Goal: Task Accomplishment & Management: Use online tool/utility

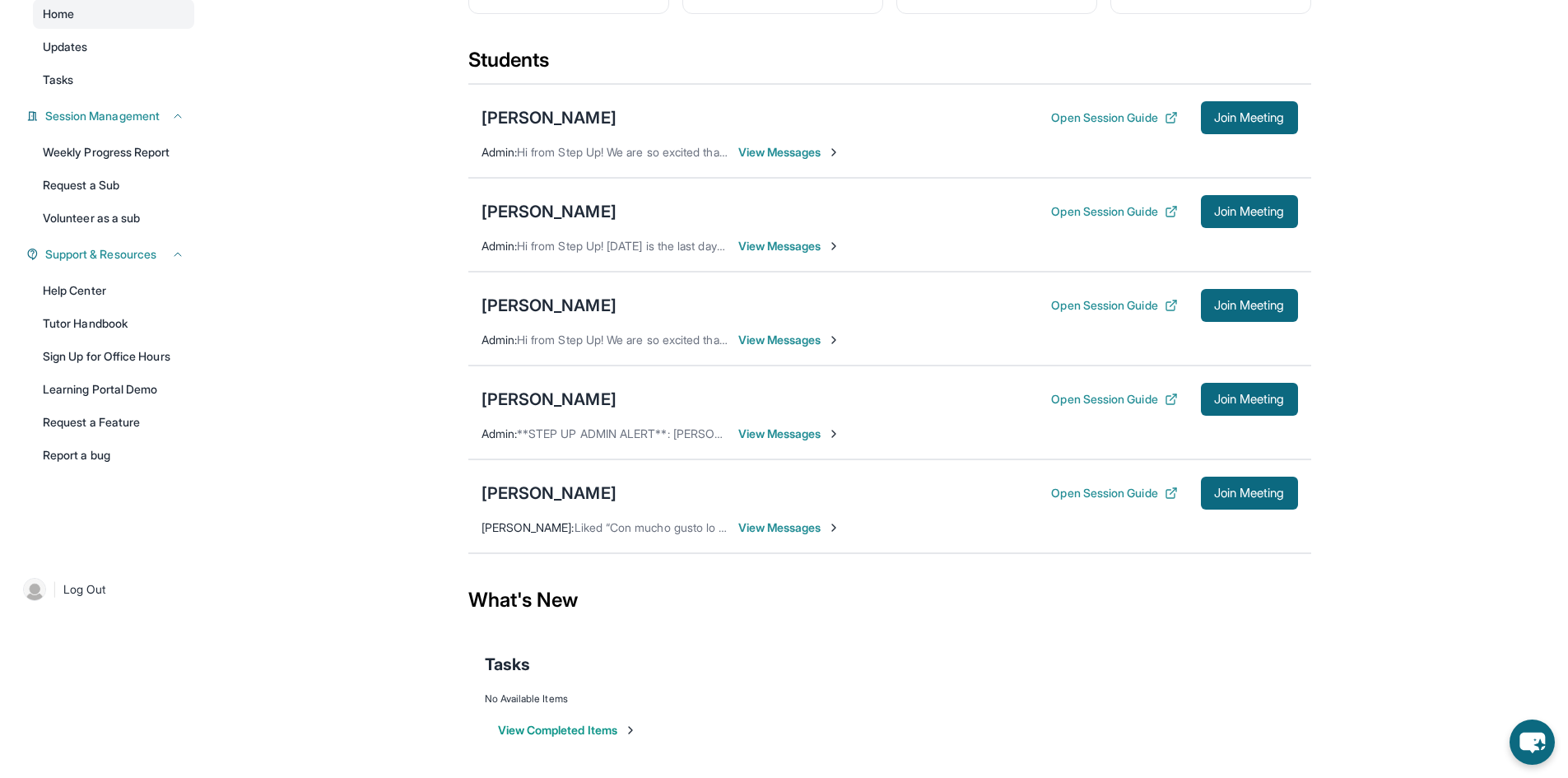
scroll to position [172, 0]
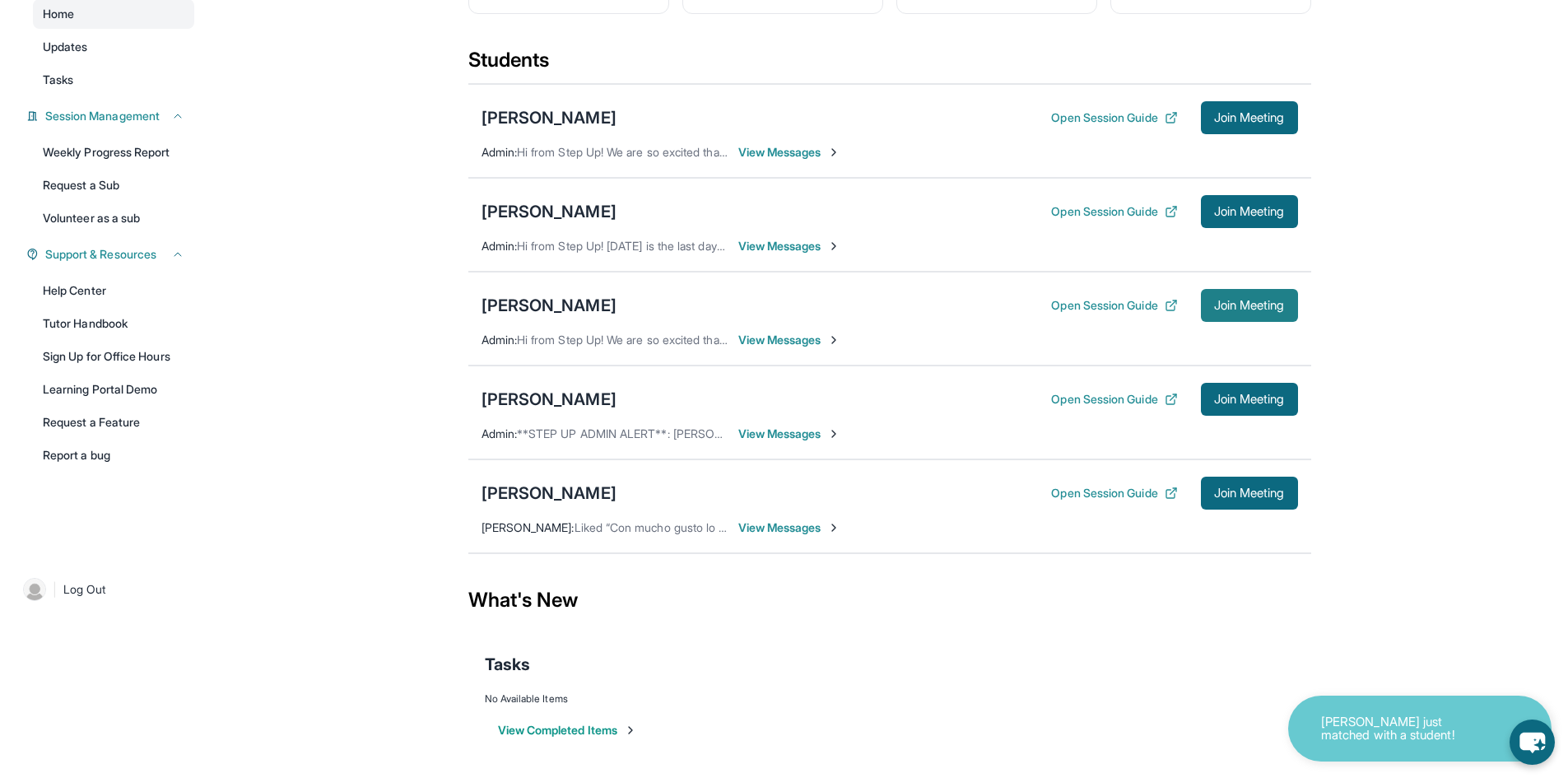
click at [1229, 295] on button "Join Meeting" at bounding box center [1249, 305] width 97 height 33
click at [549, 309] on div "[PERSON_NAME]" at bounding box center [549, 305] width 135 height 23
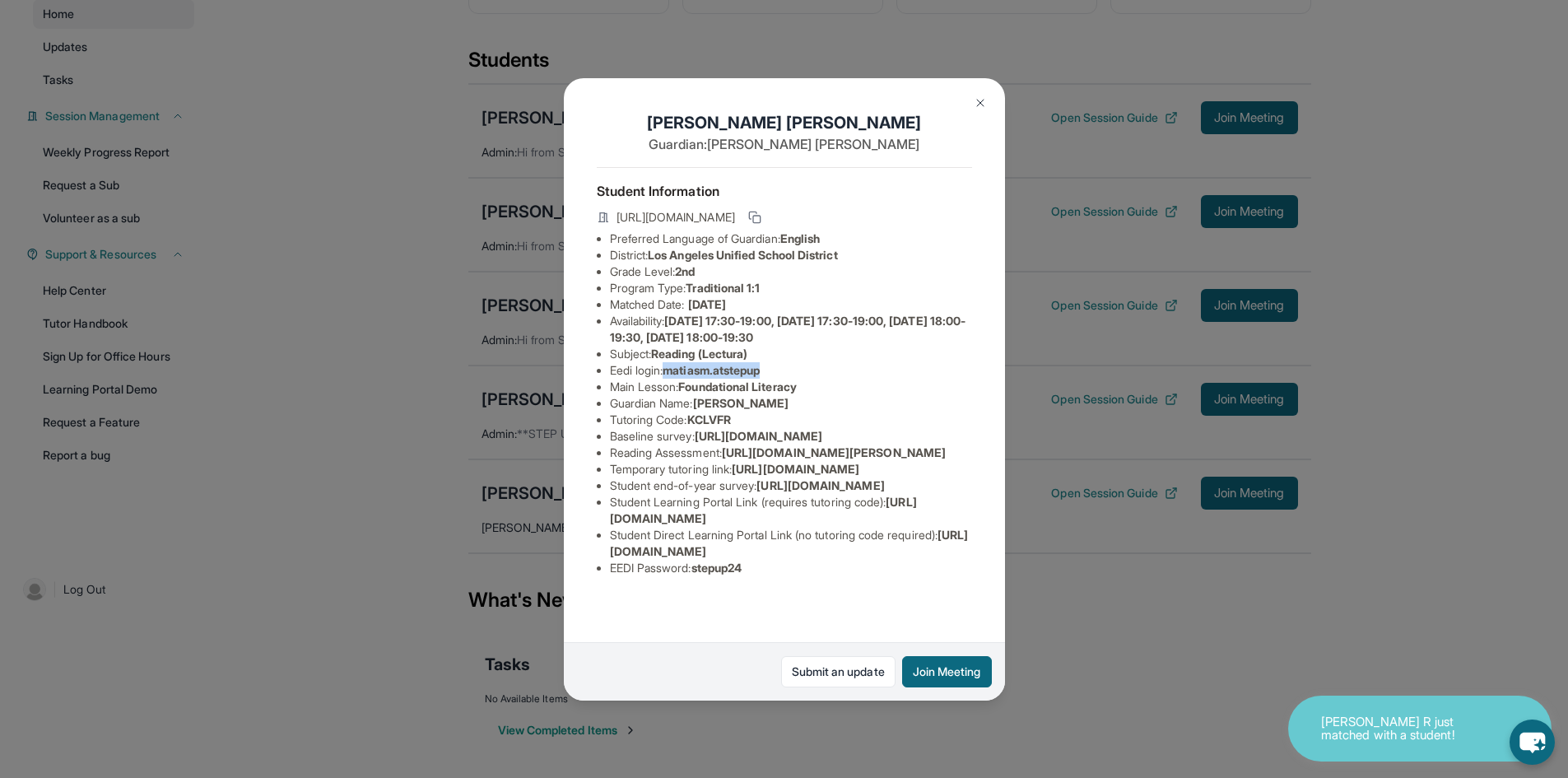
drag, startPoint x: 672, startPoint y: 386, endPoint x: 796, endPoint y: 378, distance: 124.3
click at [796, 378] on li "Eedi login : matiasm.atstepup" at bounding box center [790, 370] width 362 height 17
copy span "matiasm.atstepup"
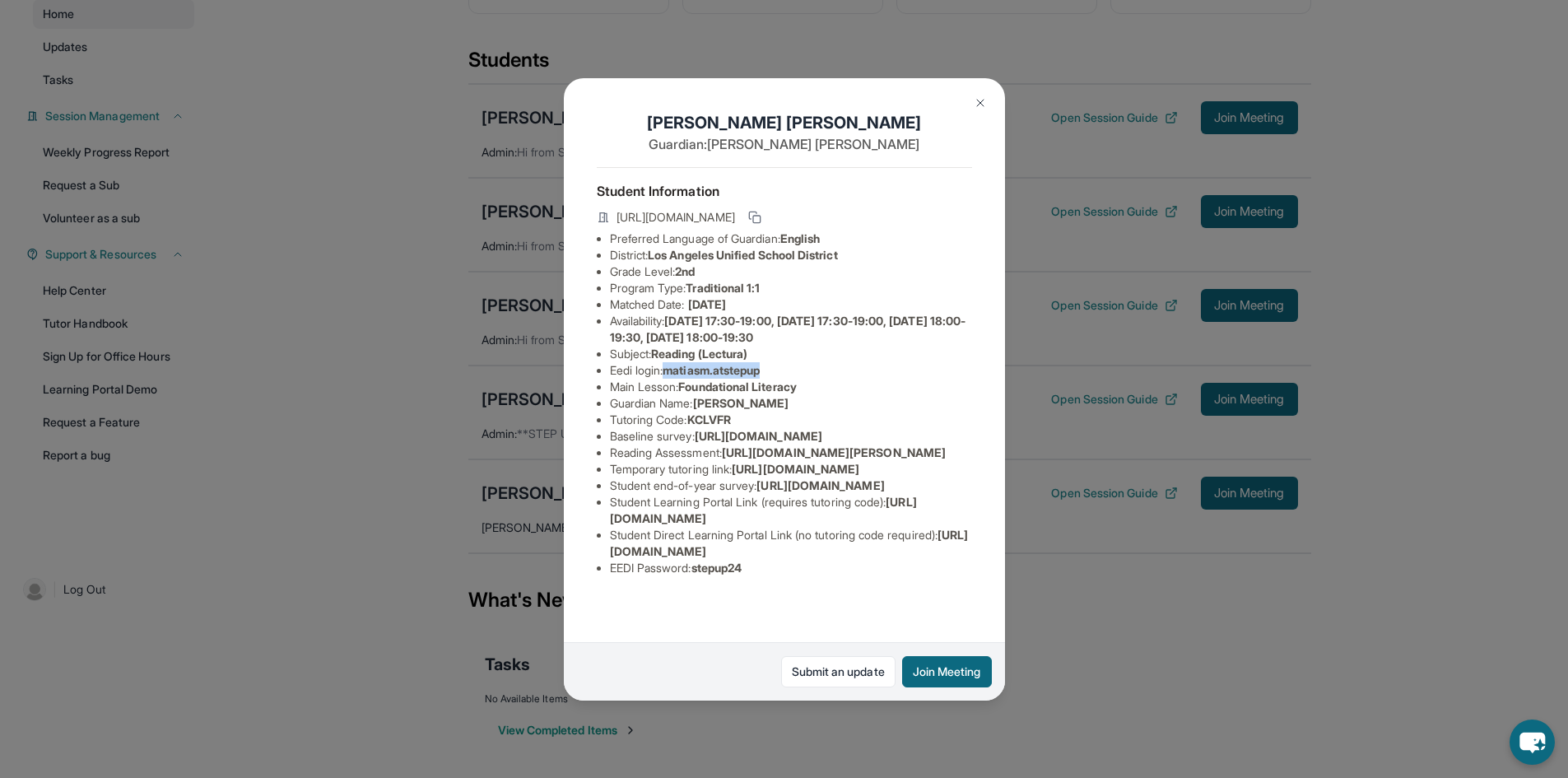
scroll to position [161, 0]
click at [723, 575] on span "stepup24" at bounding box center [717, 568] width 51 height 14
copy span "stepup24"
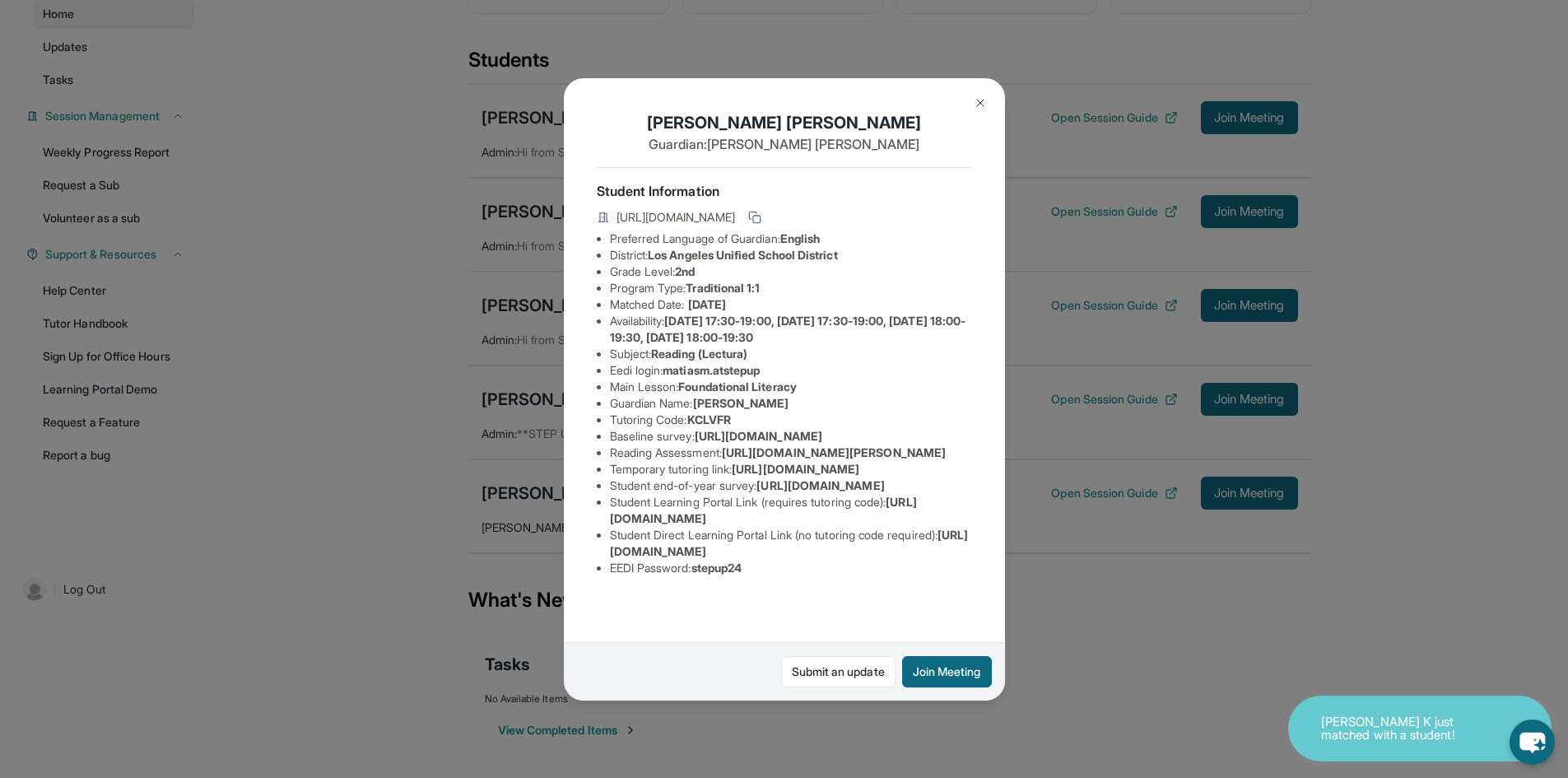
click at [971, 208] on div "[PERSON_NAME] Guardian: [PERSON_NAME] Student Information [URL][DOMAIN_NAME] Pr…" at bounding box center [784, 389] width 441 height 622
click at [957, 263] on li "District: Los Angeles Unified School District" at bounding box center [790, 255] width 362 height 17
click at [977, 101] on img at bounding box center [979, 102] width 13 height 13
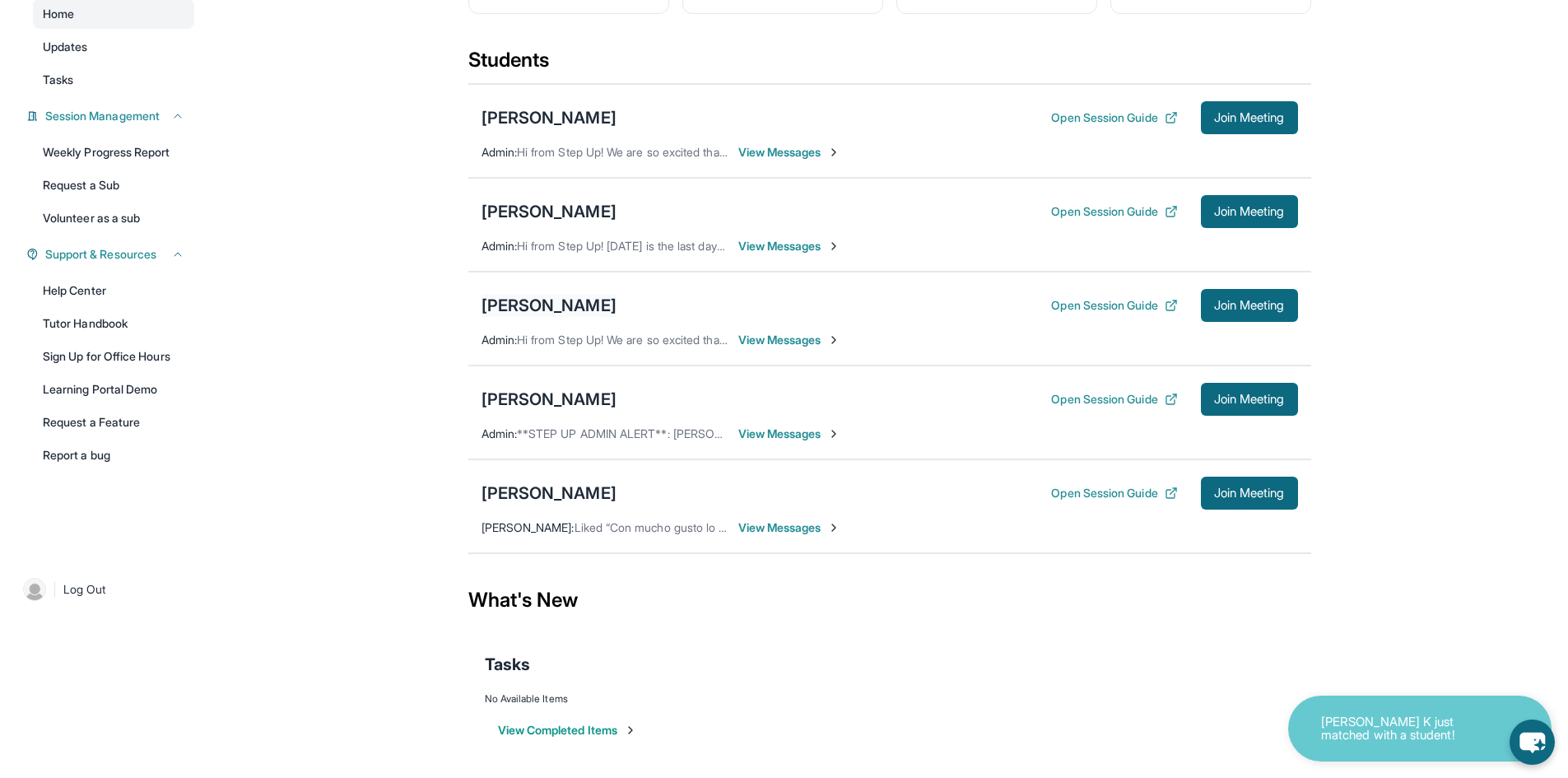
click at [564, 308] on div "[PERSON_NAME]" at bounding box center [549, 305] width 135 height 23
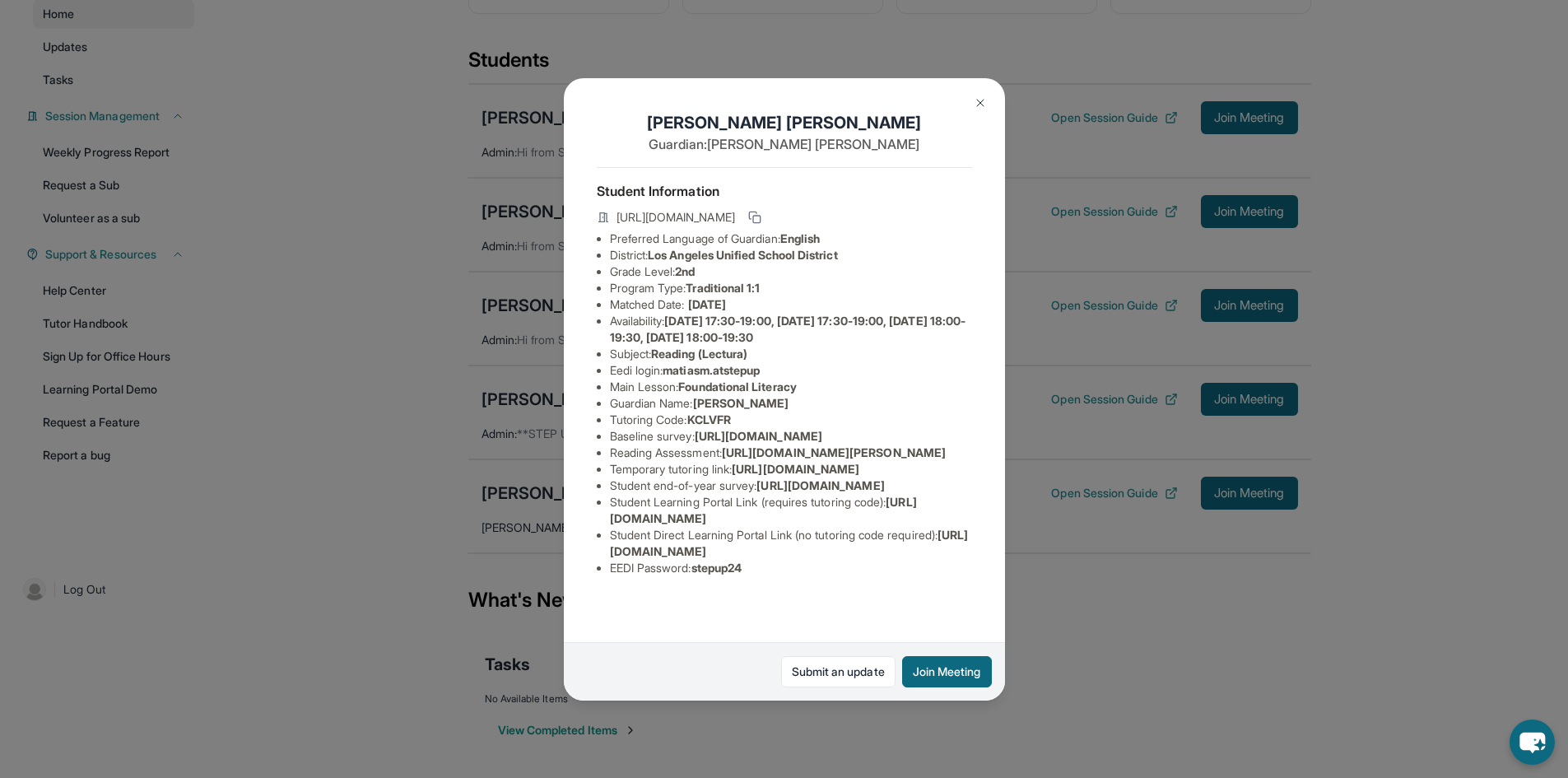
drag, startPoint x: 1197, startPoint y: 293, endPoint x: 1000, endPoint y: 208, distance: 214.6
click at [1194, 291] on div "[PERSON_NAME] Guardian: [PERSON_NAME] Student Information [URL][DOMAIN_NAME] Pr…" at bounding box center [784, 389] width 1568 height 778
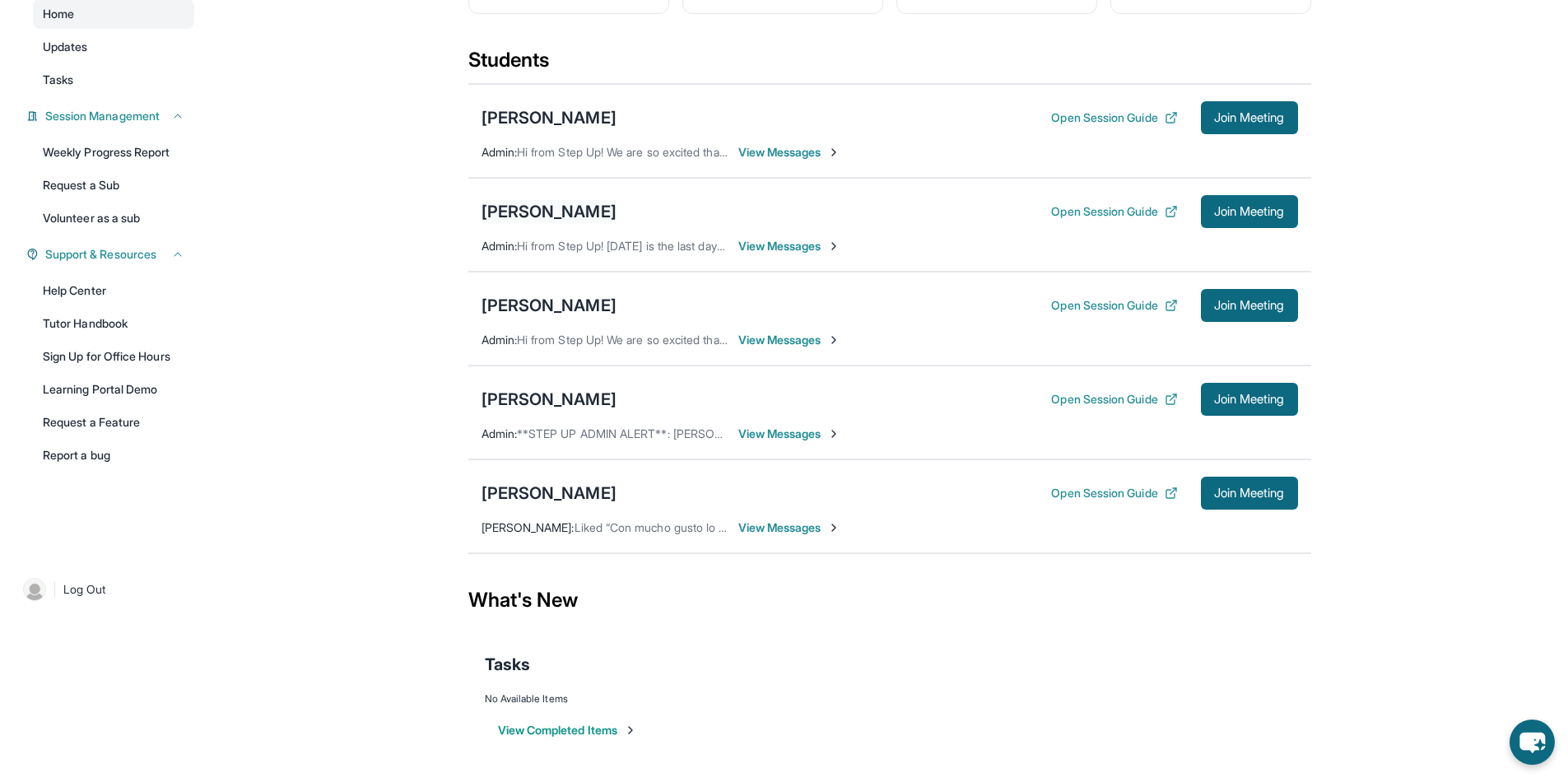
drag, startPoint x: 507, startPoint y: 197, endPoint x: 519, endPoint y: 217, distance: 23.3
click at [512, 208] on div "[PERSON_NAME] Open Session Guide Join Meeting" at bounding box center [890, 212] width 816 height 33
click at [520, 219] on div "[PERSON_NAME]" at bounding box center [549, 211] width 135 height 23
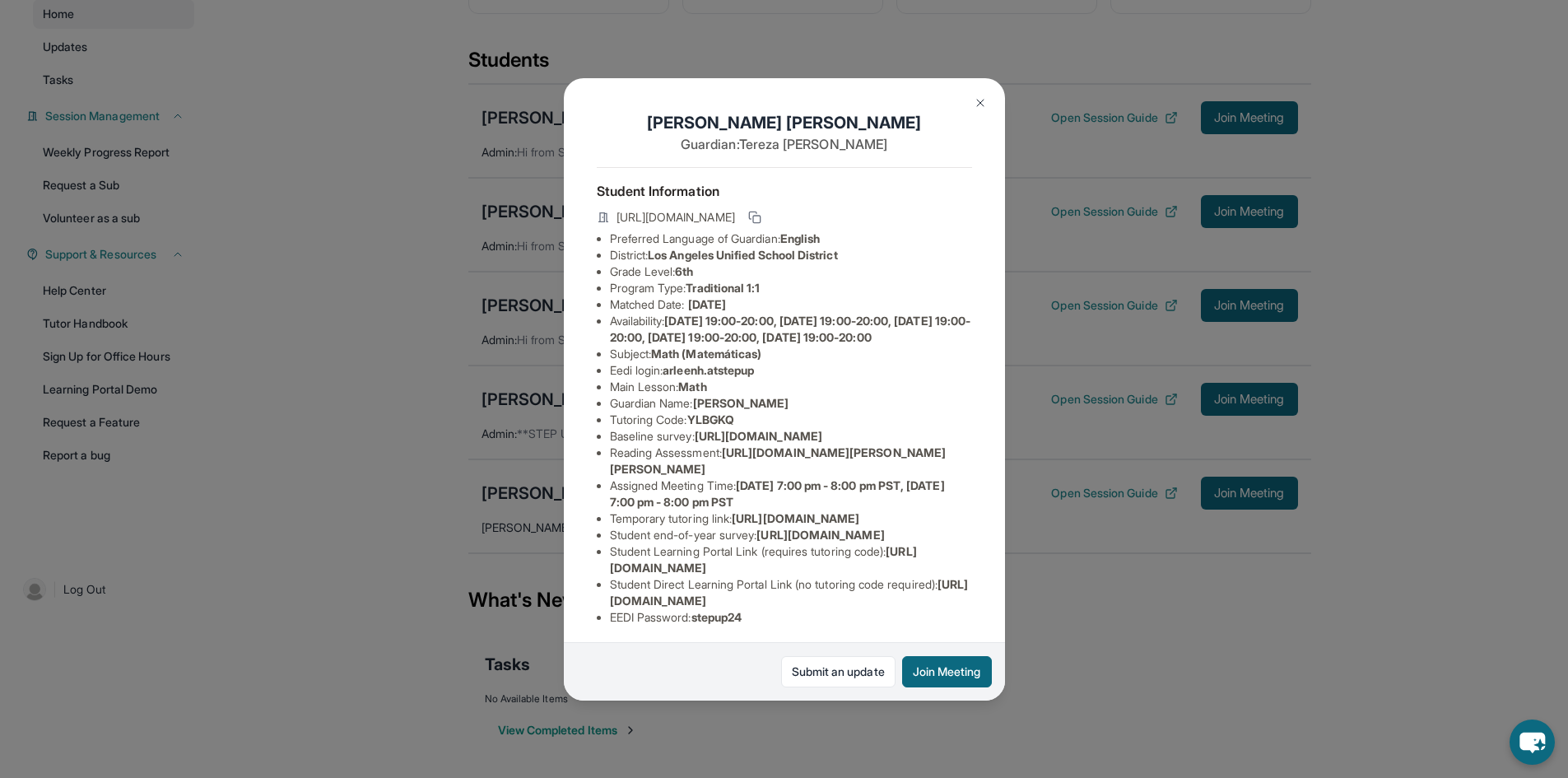
click at [1006, 411] on div "[PERSON_NAME] Guardian: [PERSON_NAME] Student Information [URL][DOMAIN_NAME] Pr…" at bounding box center [784, 389] width 1568 height 778
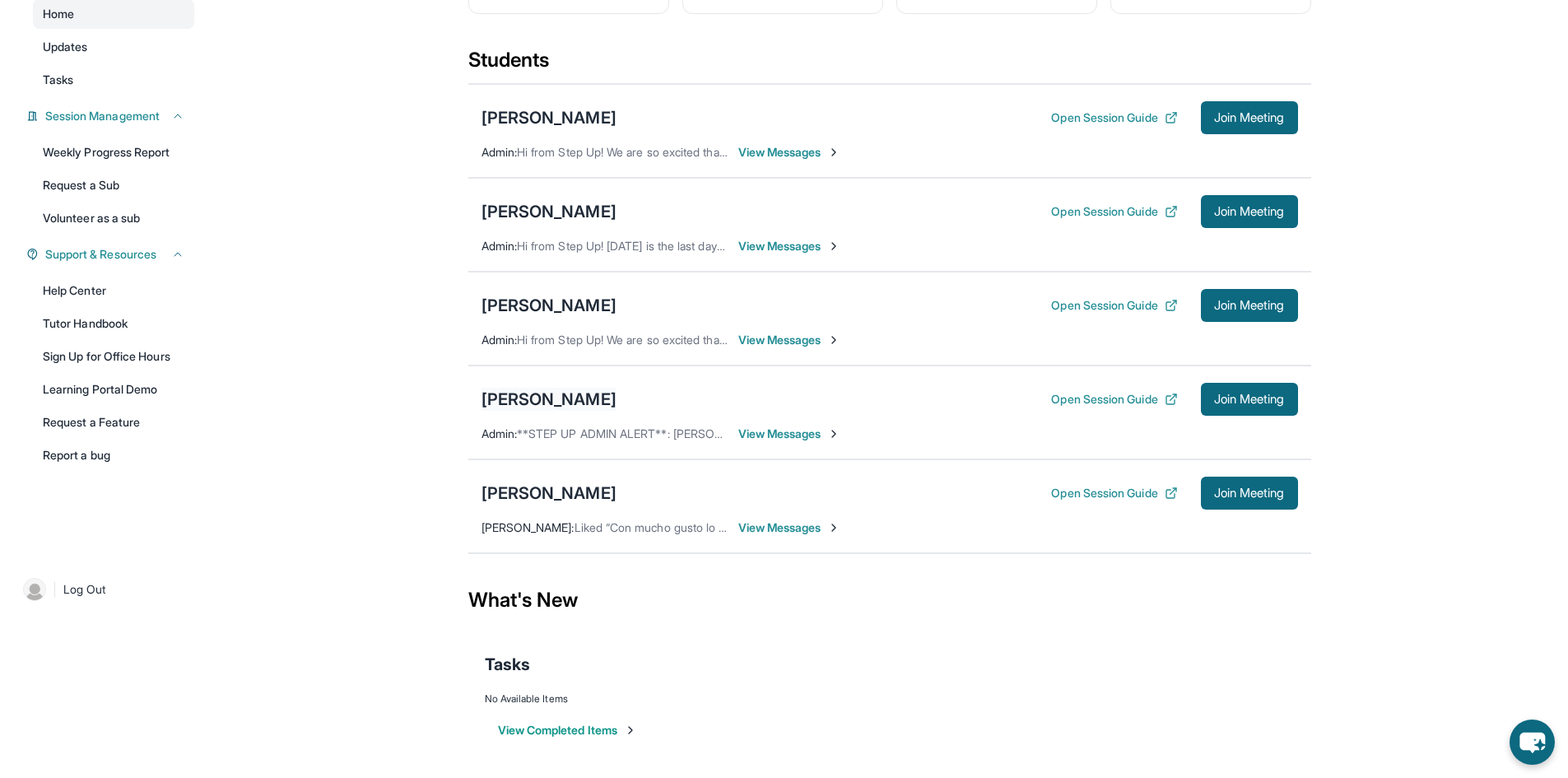
click at [580, 406] on div "[PERSON_NAME]" at bounding box center [549, 399] width 135 height 23
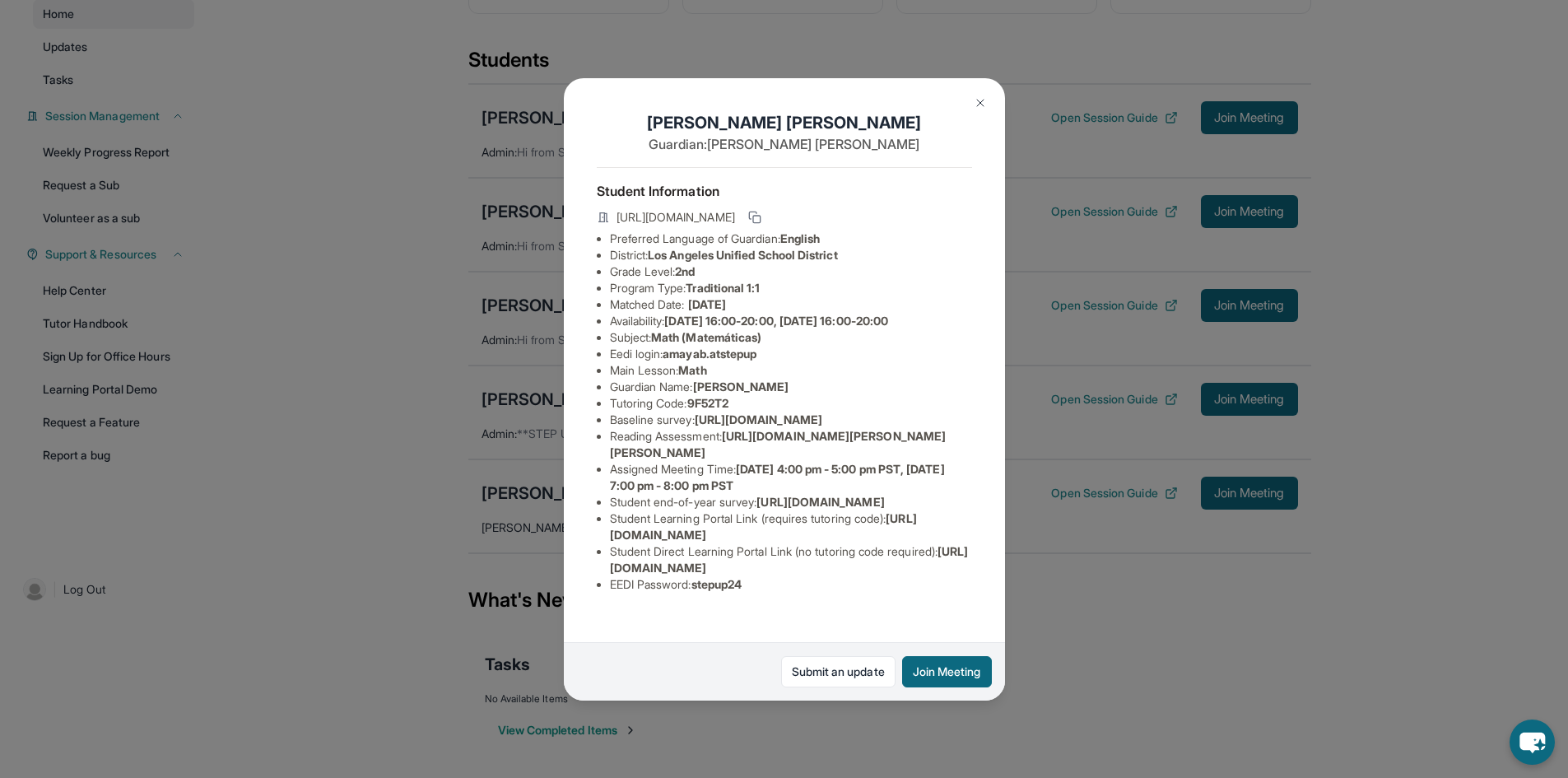
click at [986, 382] on div "[PERSON_NAME] Guardian: [PERSON_NAME] Student Information [URL][DOMAIN_NAME] Pr…" at bounding box center [784, 389] width 441 height 622
click at [979, 116] on button at bounding box center [980, 103] width 33 height 33
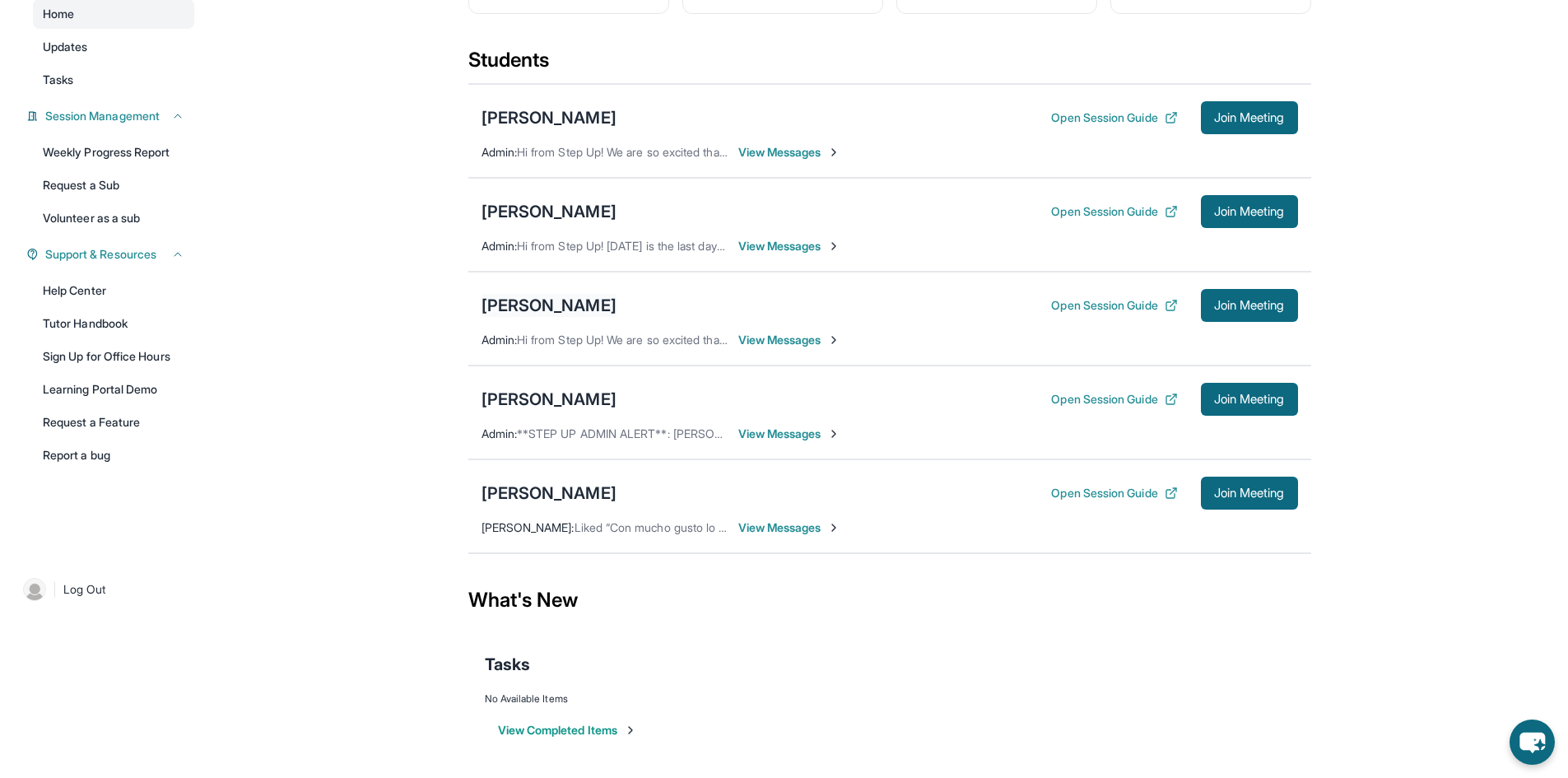
click at [538, 301] on div "[PERSON_NAME]" at bounding box center [549, 305] width 135 height 23
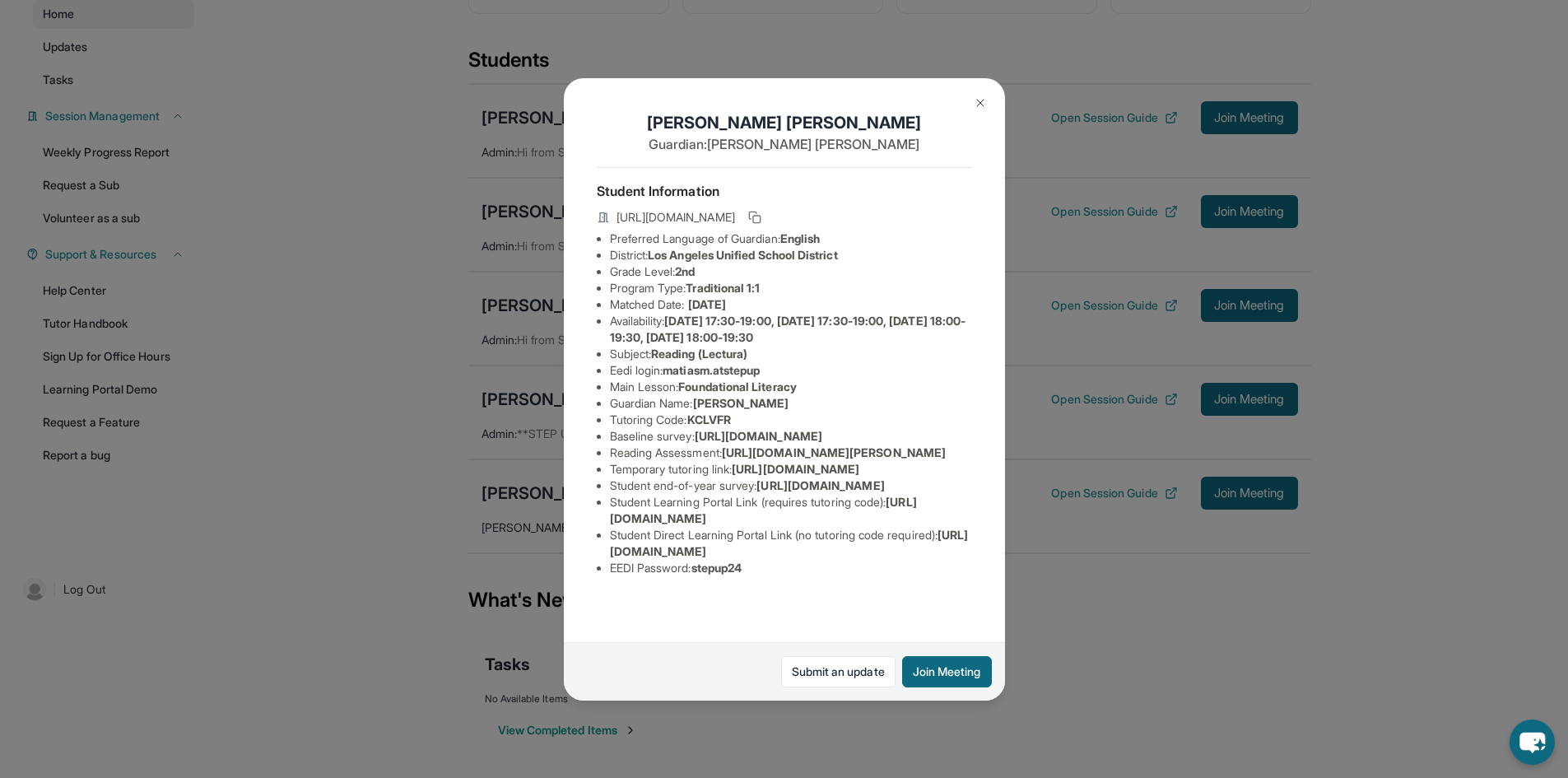
click at [978, 99] on img at bounding box center [979, 102] width 13 height 13
